Goal: Navigation & Orientation: Find specific page/section

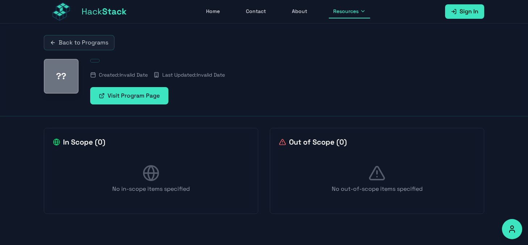
click at [143, 94] on link "Visit Program Page" at bounding box center [129, 95] width 78 height 17
click at [121, 97] on link "Visit Program Page" at bounding box center [129, 95] width 78 height 17
click at [97, 96] on link "Visit Program Page" at bounding box center [129, 95] width 78 height 17
click at [146, 94] on link "Visit Program Page" at bounding box center [129, 95] width 78 height 17
click at [117, 94] on link "Visit Program Page" at bounding box center [129, 95] width 78 height 17
